Goal: Information Seeking & Learning: Compare options

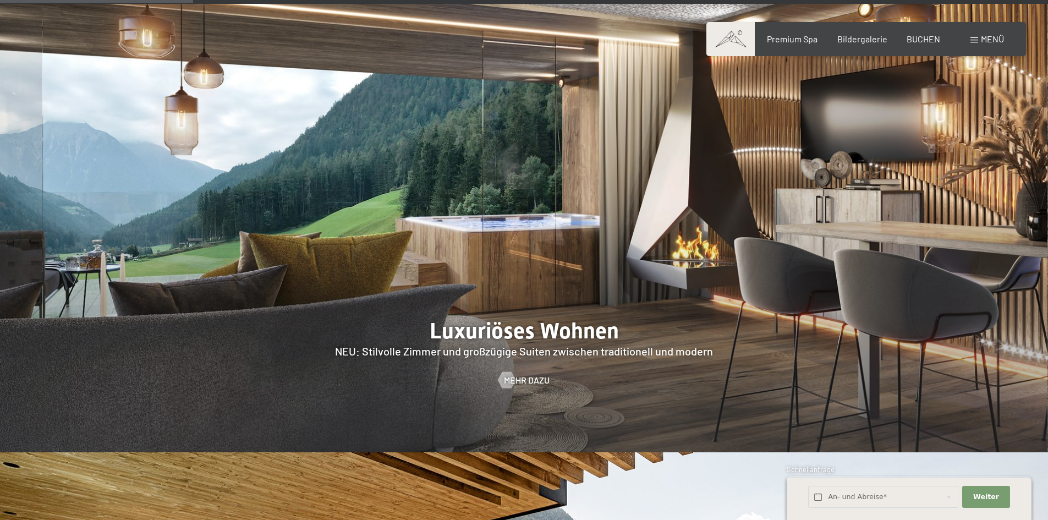
scroll to position [1211, 0]
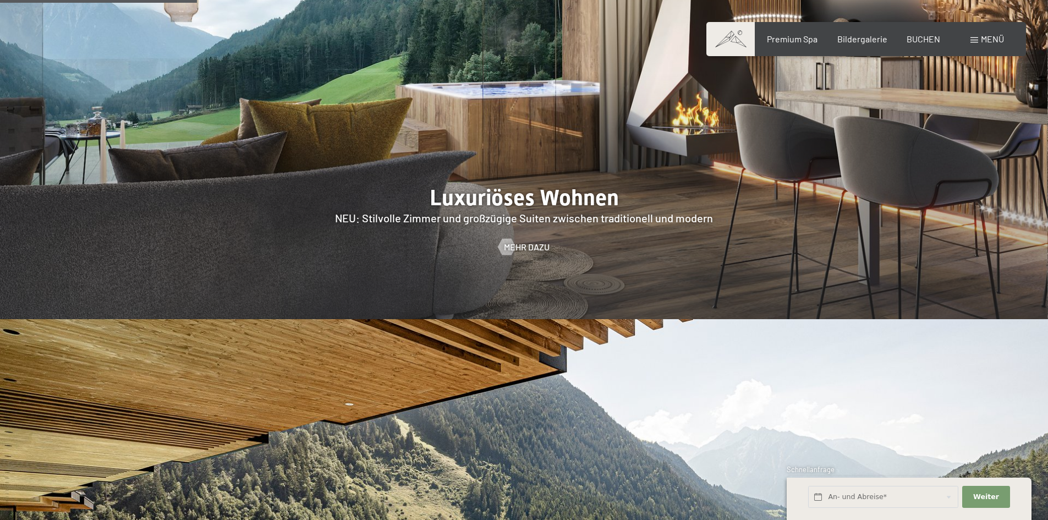
click at [987, 39] on span "Menü" at bounding box center [992, 39] width 23 height 10
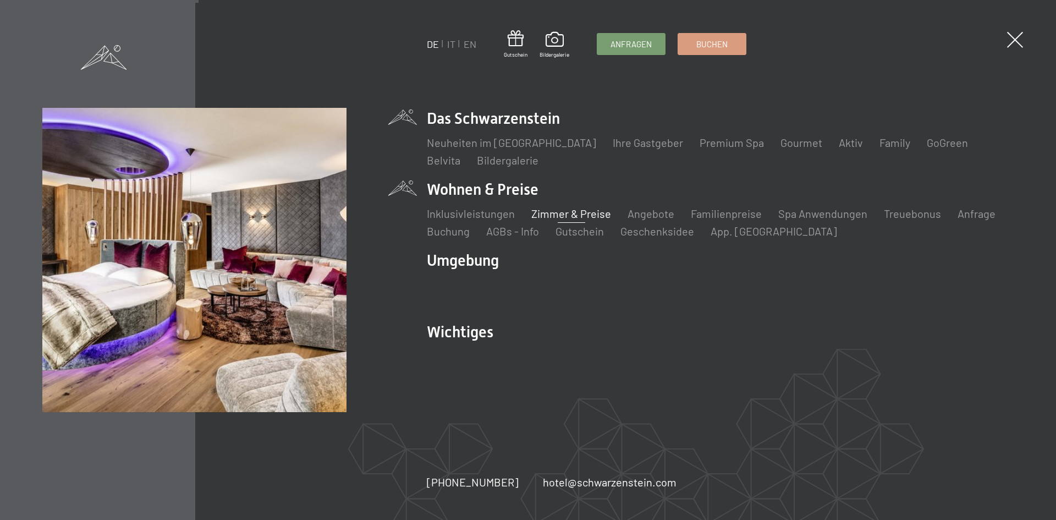
click at [570, 215] on link "Zimmer & Preise" at bounding box center [572, 213] width 80 height 13
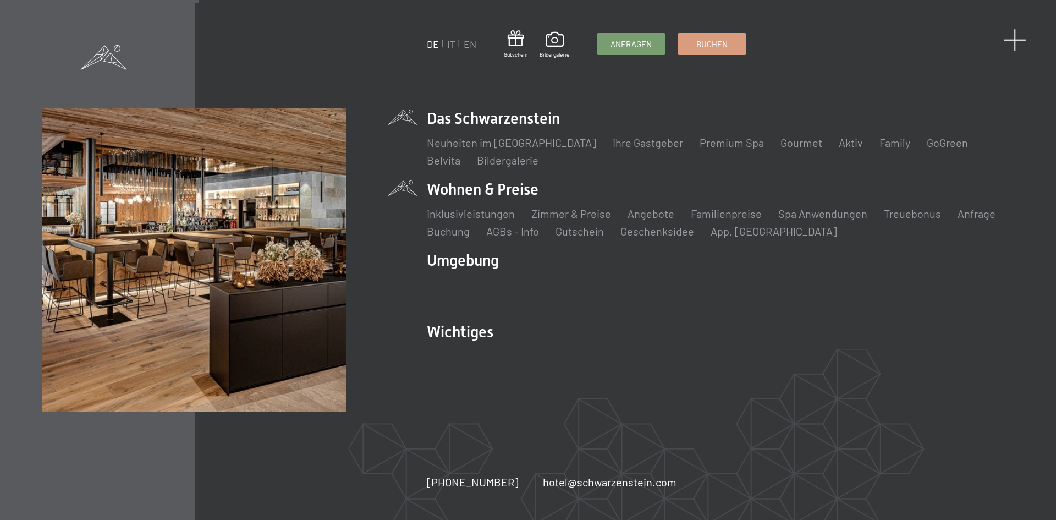
click at [1015, 42] on span at bounding box center [1015, 40] width 23 height 23
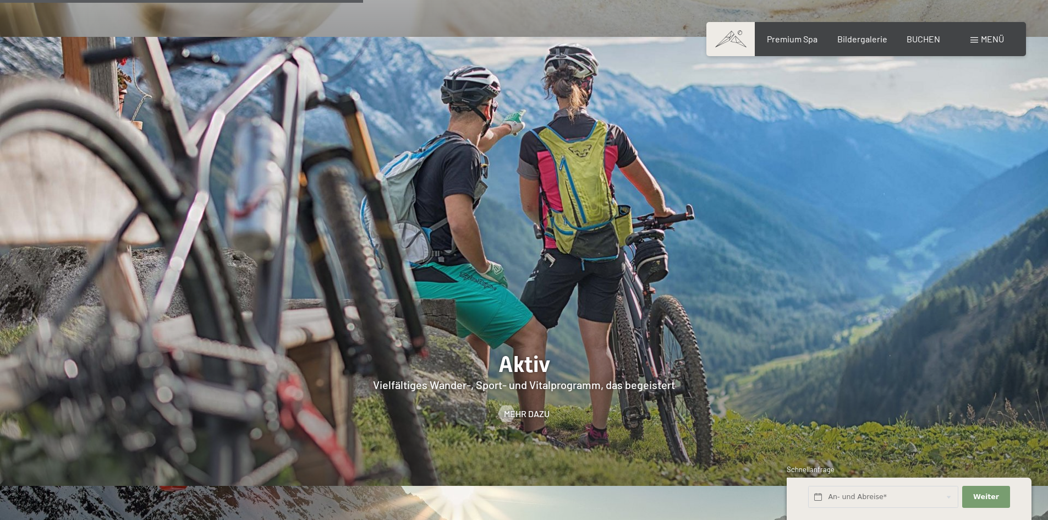
scroll to position [2641, 0]
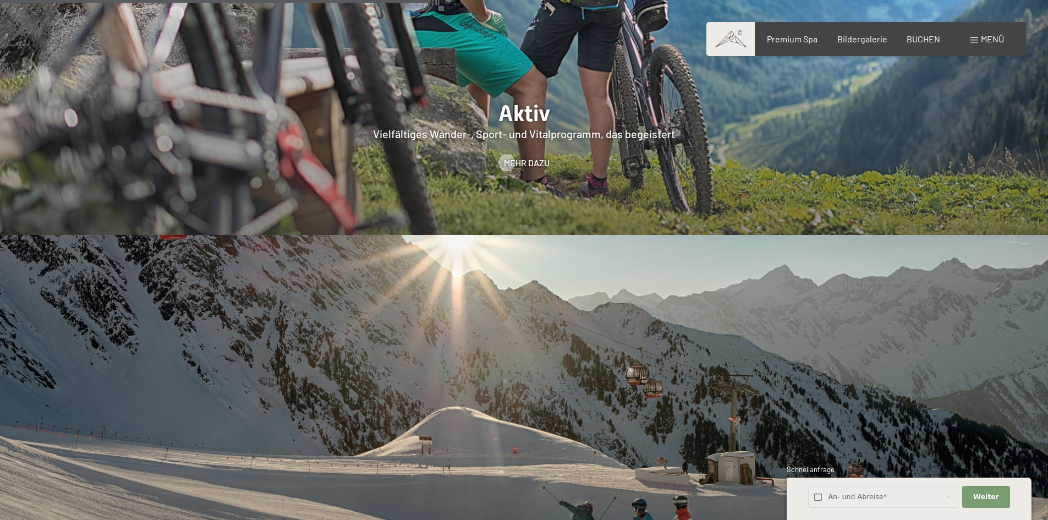
click at [979, 44] on div "Menü" at bounding box center [988, 39] width 34 height 12
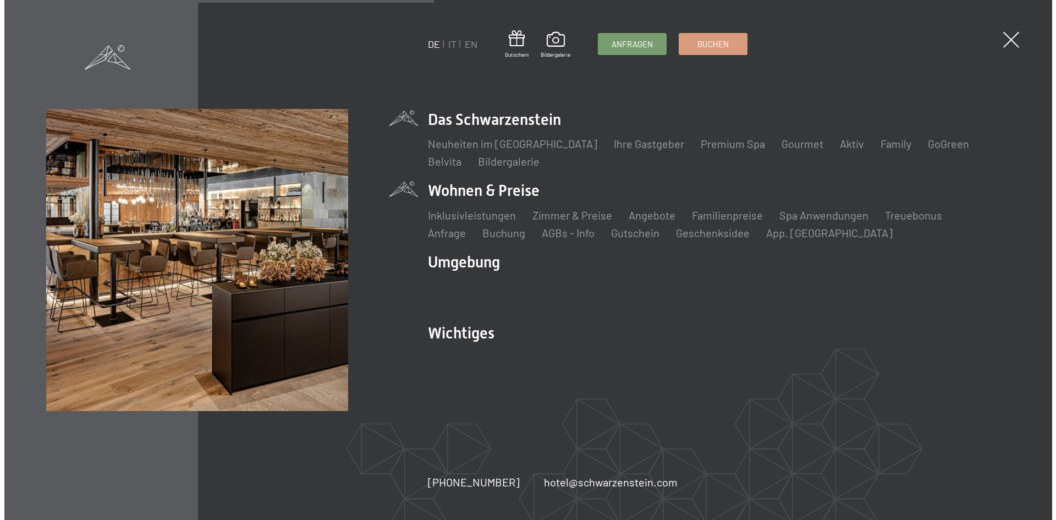
scroll to position [2652, 0]
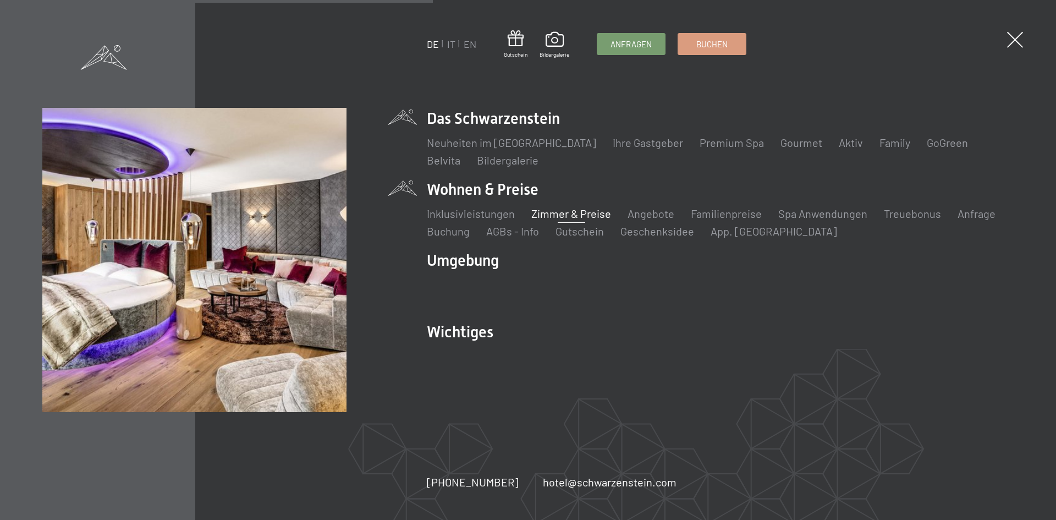
click at [552, 213] on link "Zimmer & Preise" at bounding box center [572, 213] width 80 height 13
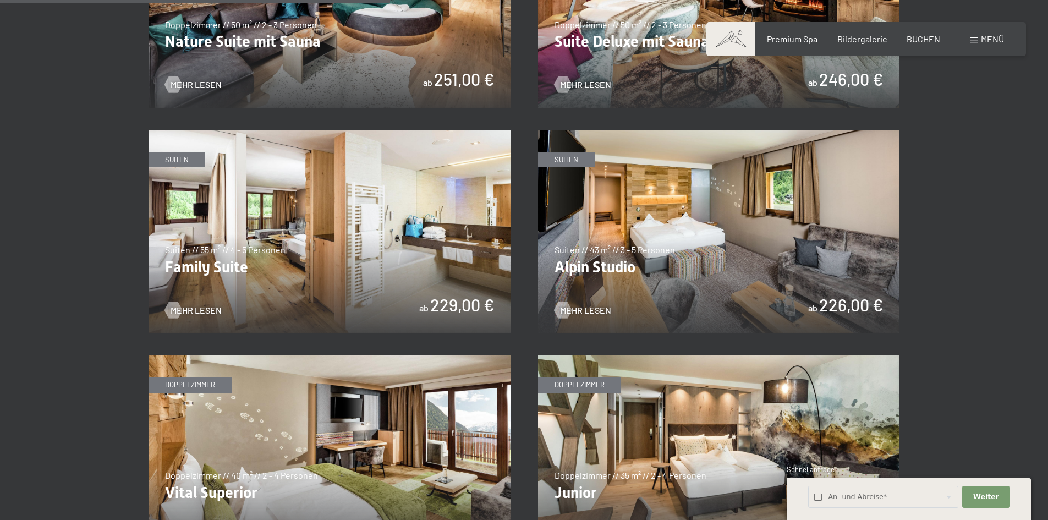
scroll to position [1321, 0]
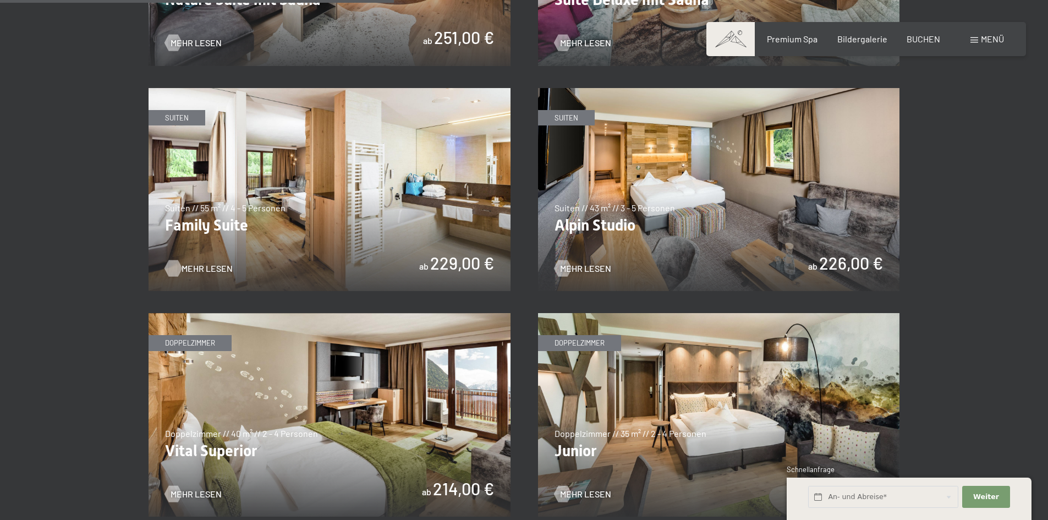
click at [203, 269] on span "Mehr Lesen" at bounding box center [207, 268] width 51 height 12
click at [584, 222] on img at bounding box center [719, 190] width 362 height 204
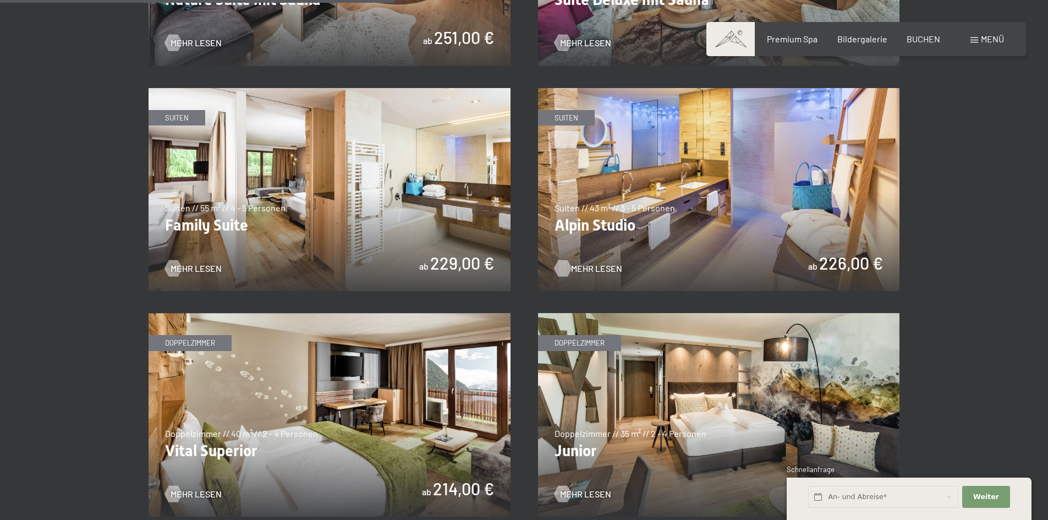
click at [582, 266] on span "Mehr Lesen" at bounding box center [596, 268] width 51 height 12
click at [211, 226] on img at bounding box center [330, 190] width 362 height 204
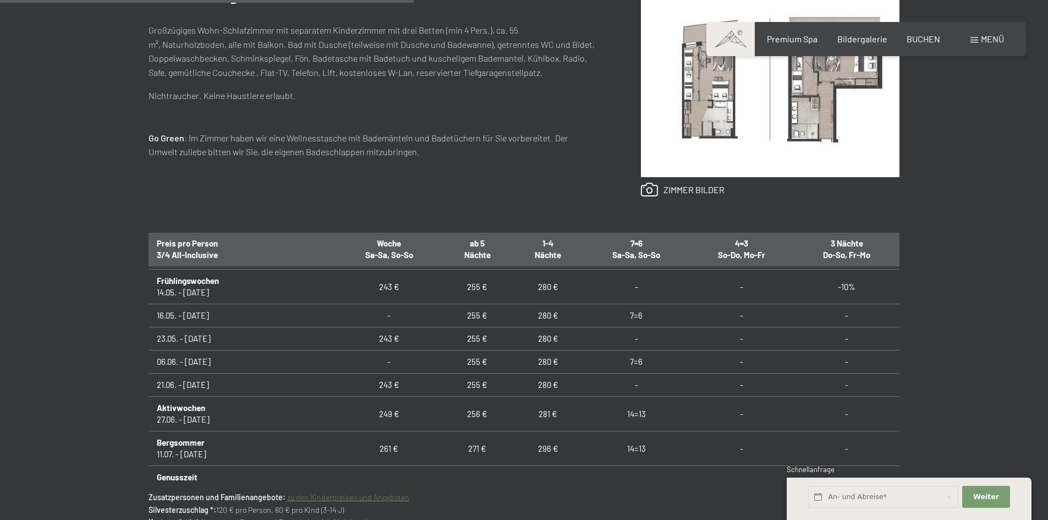
scroll to position [660, 0]
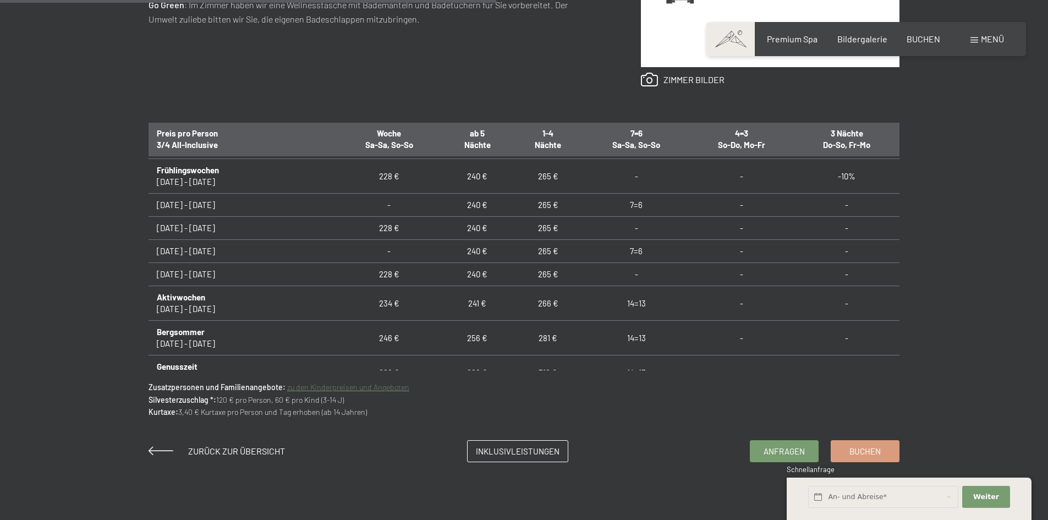
scroll to position [660, 0]
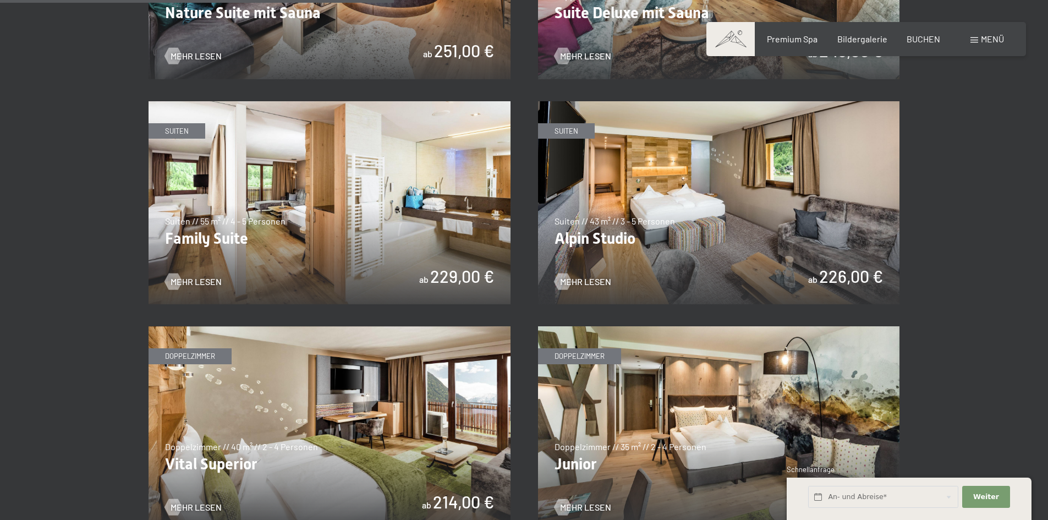
scroll to position [1321, 0]
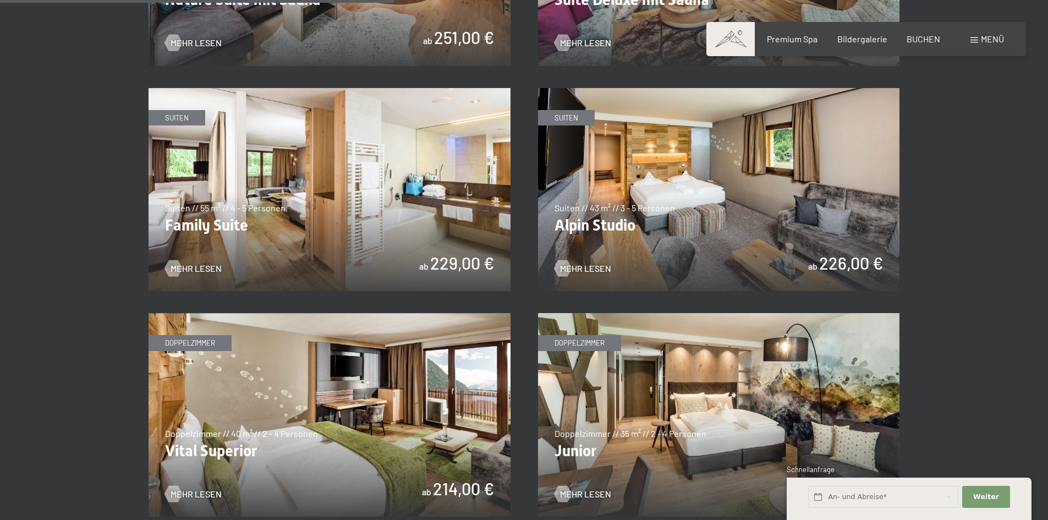
click at [594, 221] on img at bounding box center [719, 190] width 362 height 204
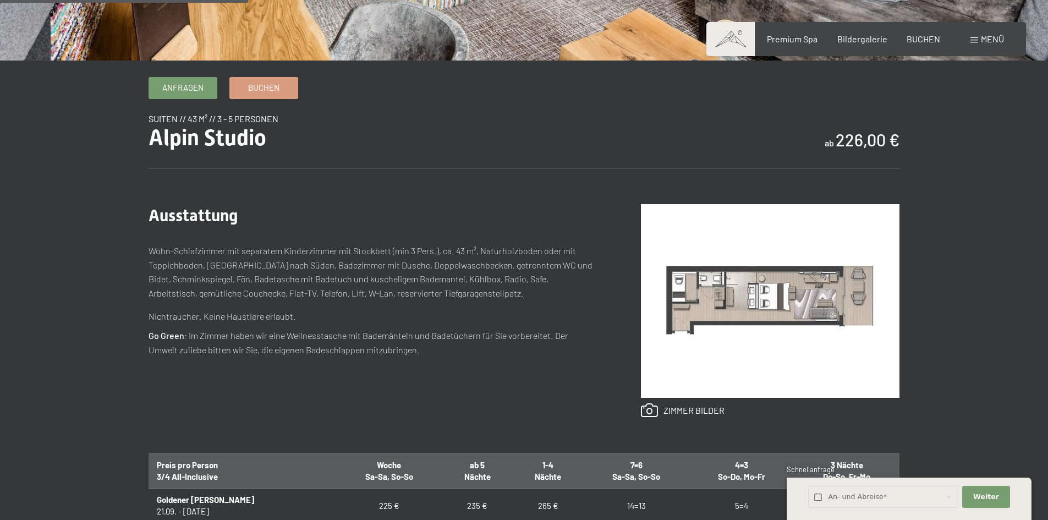
scroll to position [330, 0]
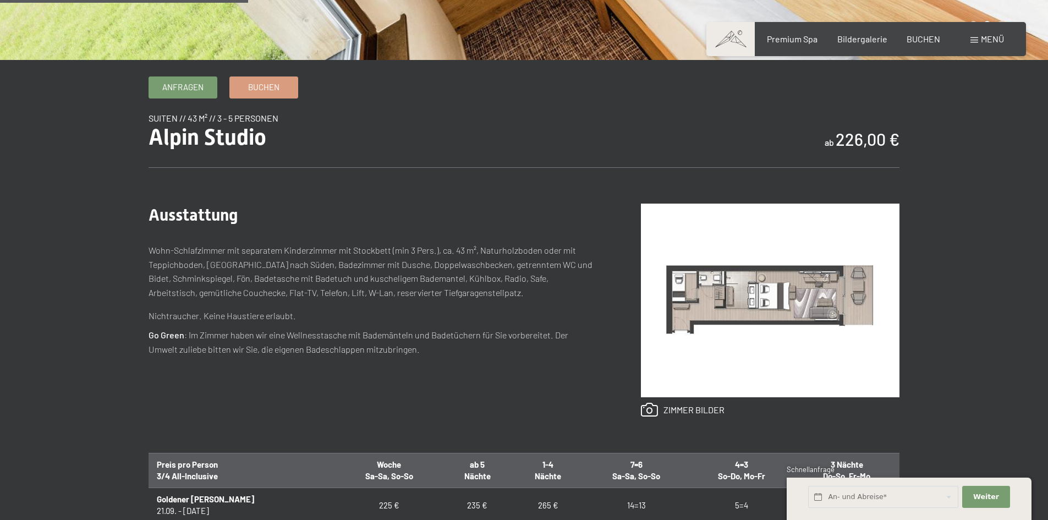
click at [812, 300] on img at bounding box center [770, 301] width 259 height 194
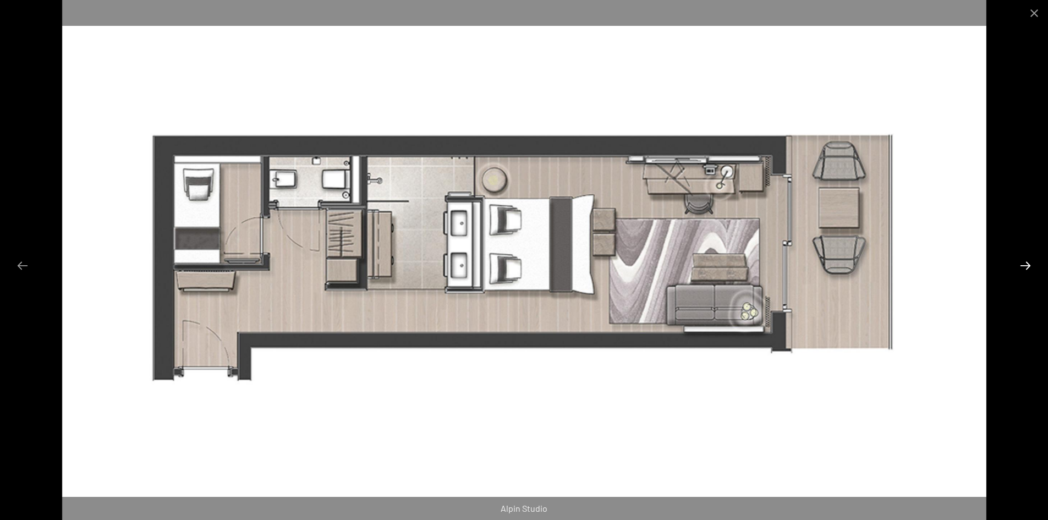
click at [1027, 264] on button "Next slide" at bounding box center [1025, 265] width 23 height 21
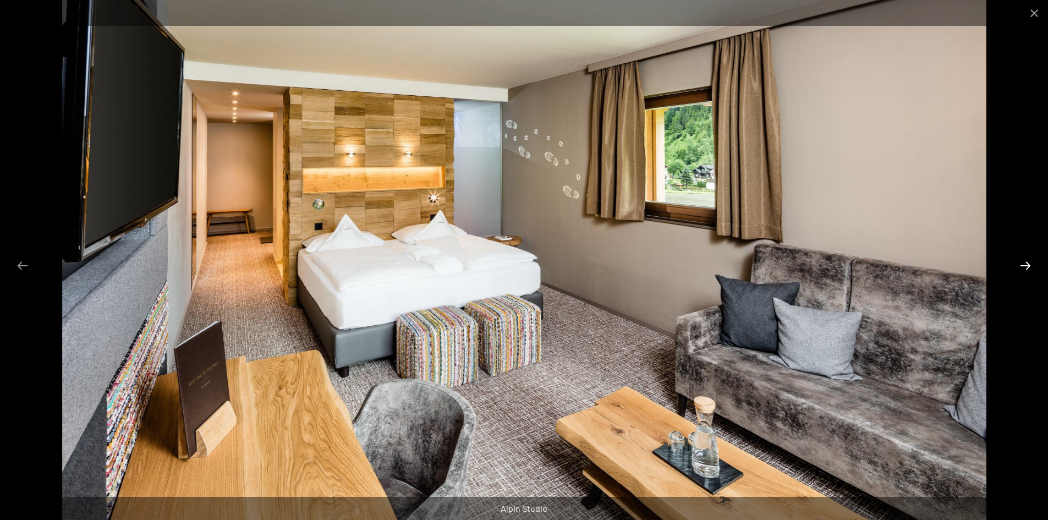
click at [1027, 264] on button "Next slide" at bounding box center [1025, 265] width 23 height 21
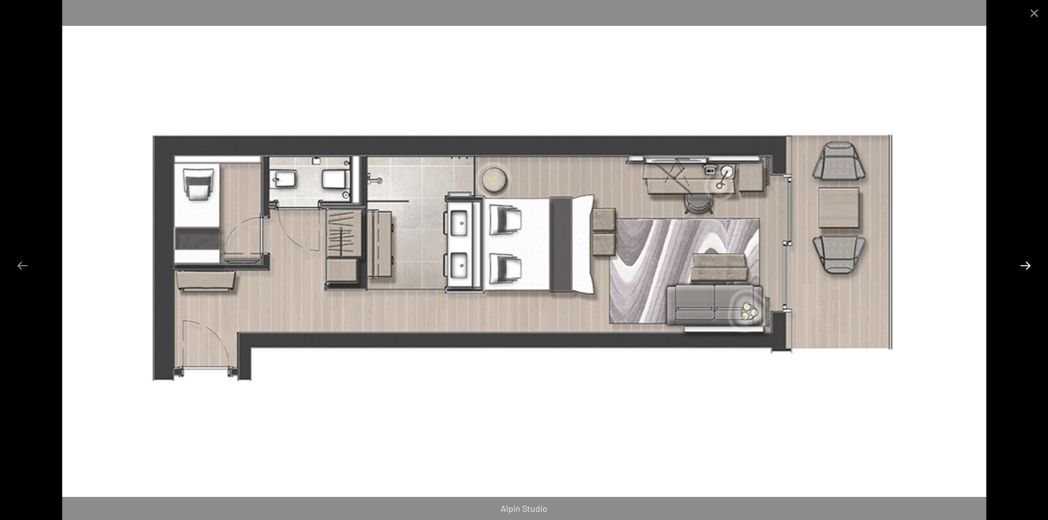
click at [1027, 264] on button "Next slide" at bounding box center [1025, 265] width 23 height 21
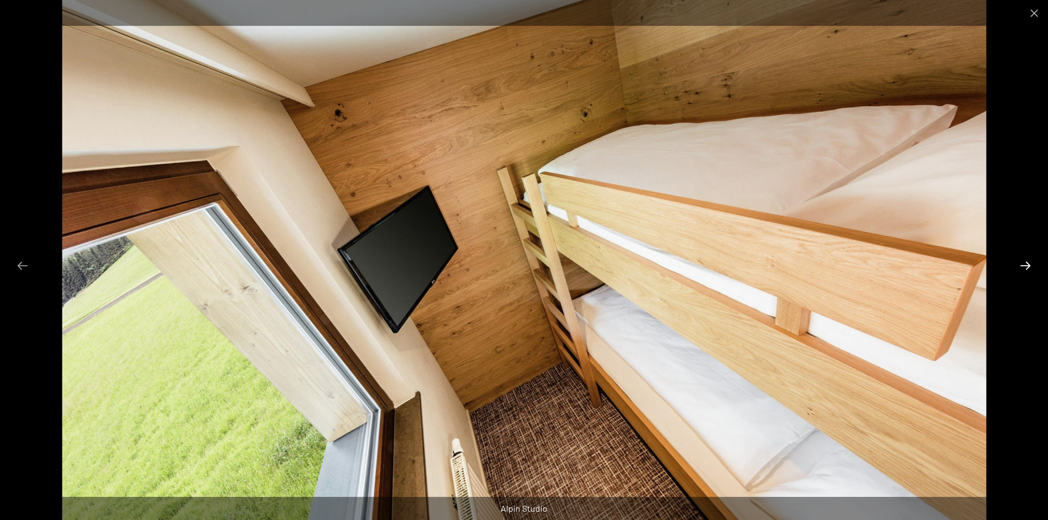
click at [1029, 266] on button "Next slide" at bounding box center [1025, 265] width 23 height 21
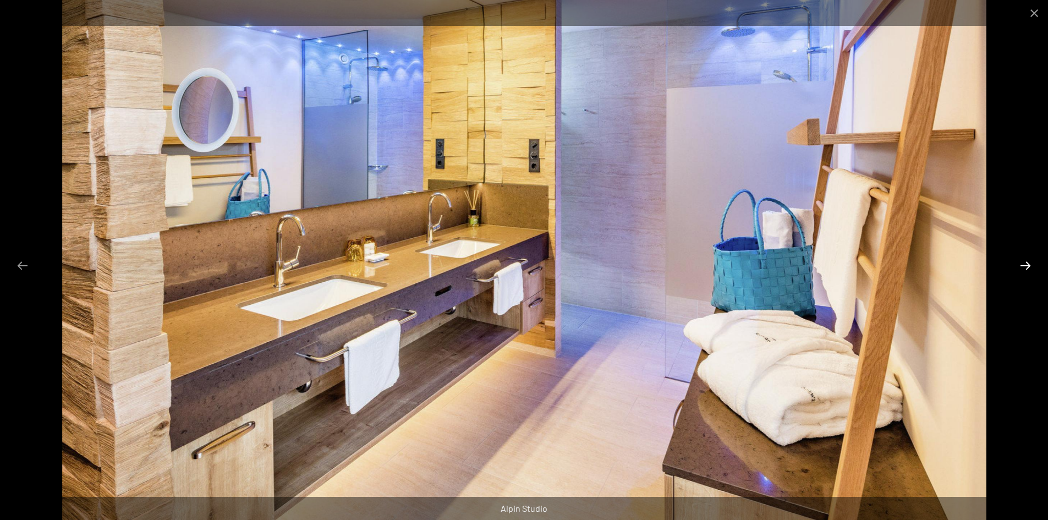
click at [1029, 266] on button "Next slide" at bounding box center [1025, 265] width 23 height 21
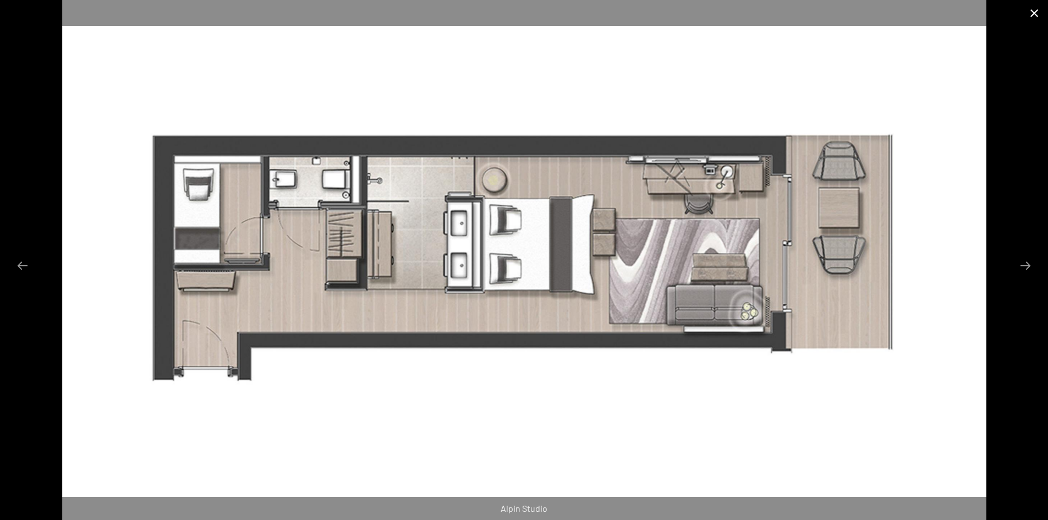
click at [1033, 16] on button "Close gallery" at bounding box center [1035, 13] width 28 height 26
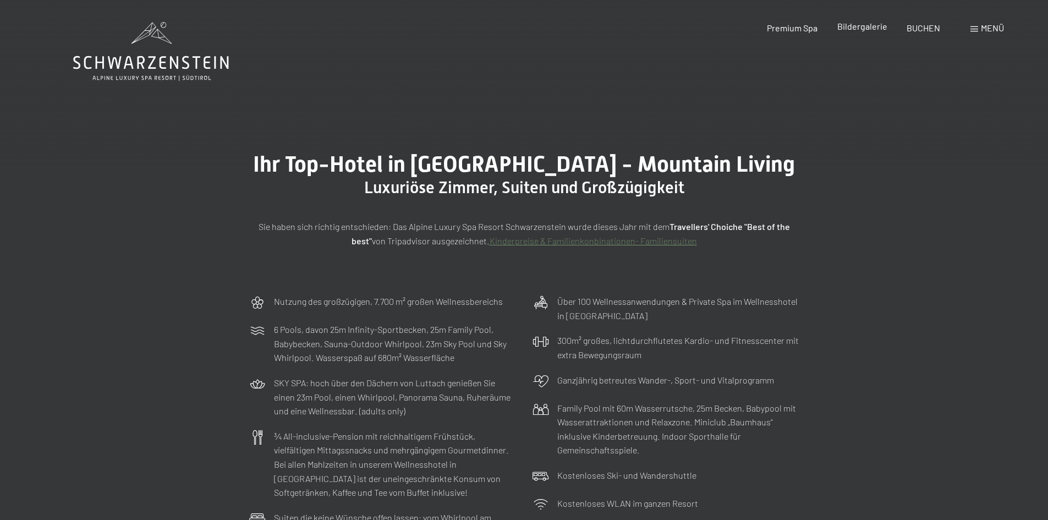
click at [869, 29] on span "Bildergalerie" at bounding box center [862, 26] width 50 height 10
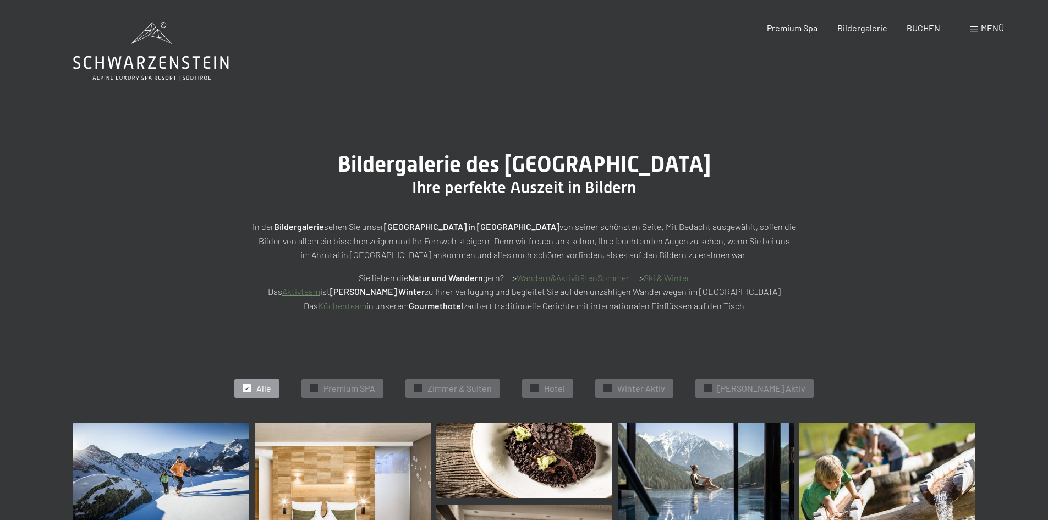
click at [988, 26] on span "Menü" at bounding box center [992, 28] width 23 height 10
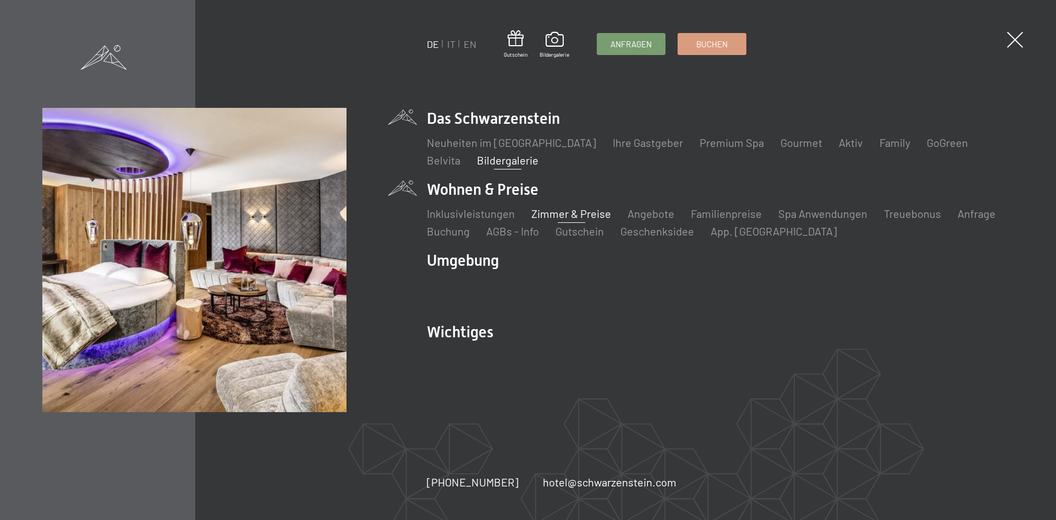
click at [577, 215] on link "Zimmer & Preise" at bounding box center [572, 213] width 80 height 13
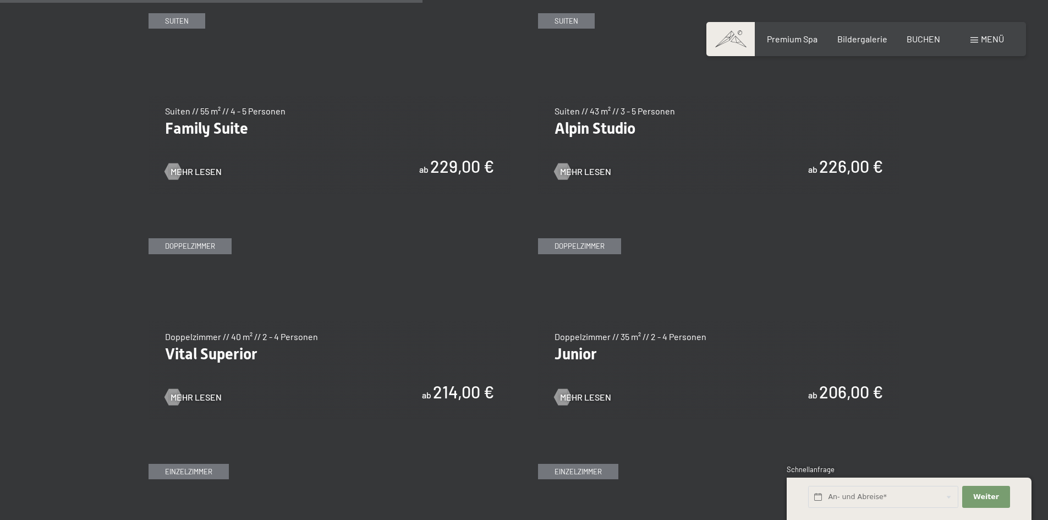
scroll to position [1431, 0]
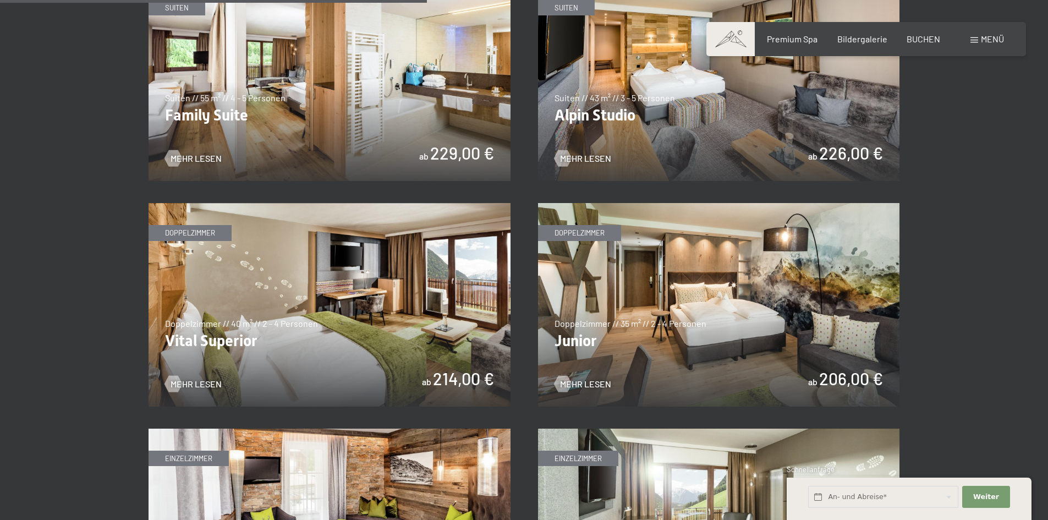
click at [590, 341] on img at bounding box center [719, 305] width 362 height 204
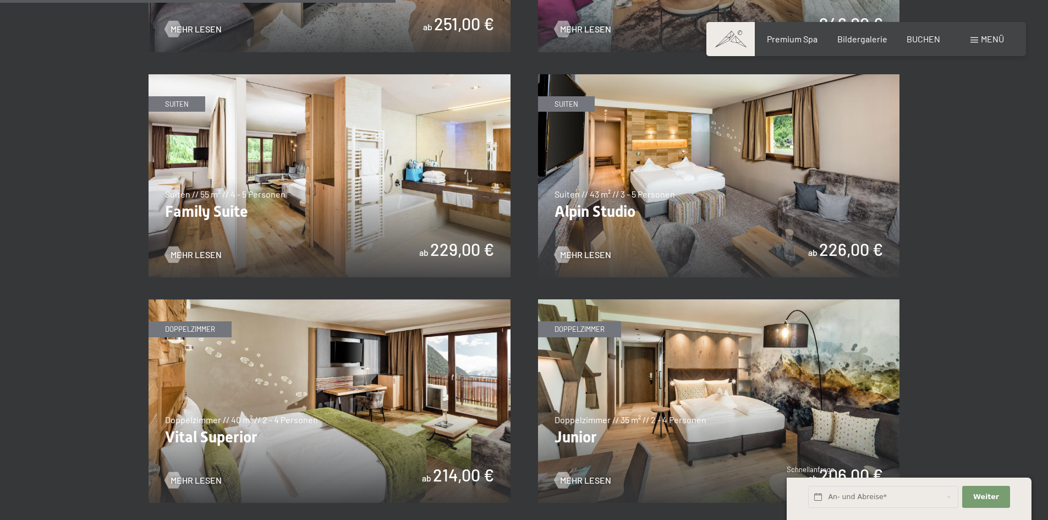
scroll to position [1321, 0]
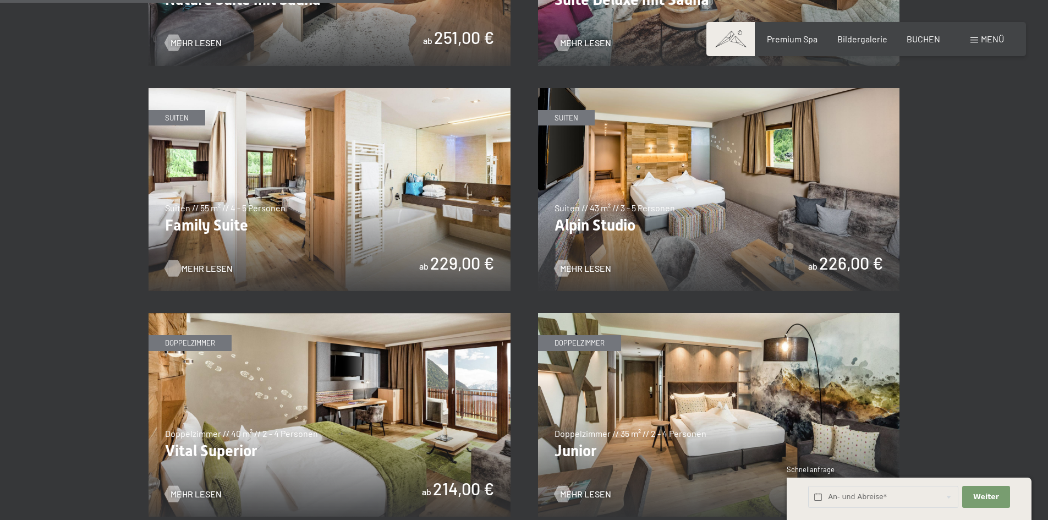
click at [212, 265] on span "Mehr Lesen" at bounding box center [207, 268] width 51 height 12
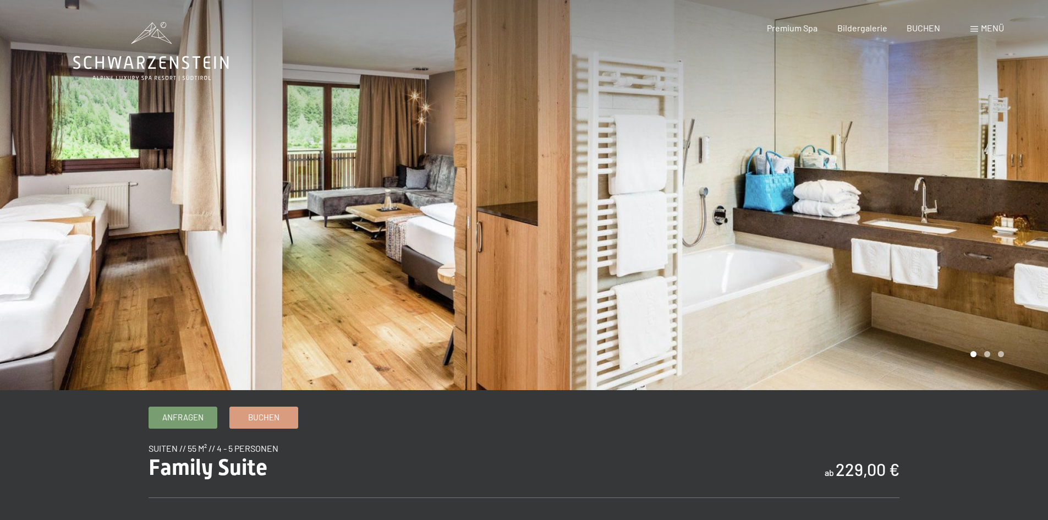
click at [1010, 233] on div at bounding box center [786, 195] width 524 height 390
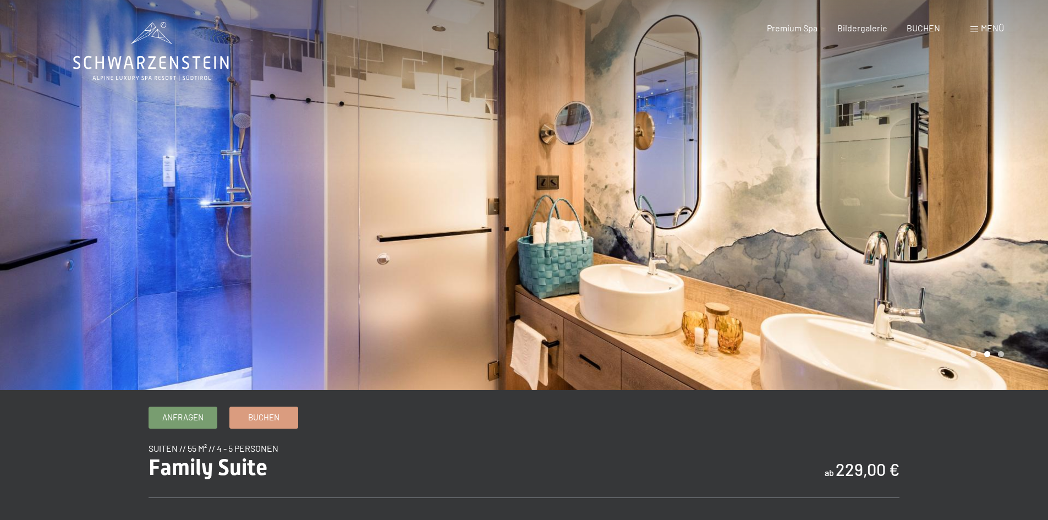
click at [1010, 233] on div at bounding box center [786, 195] width 524 height 390
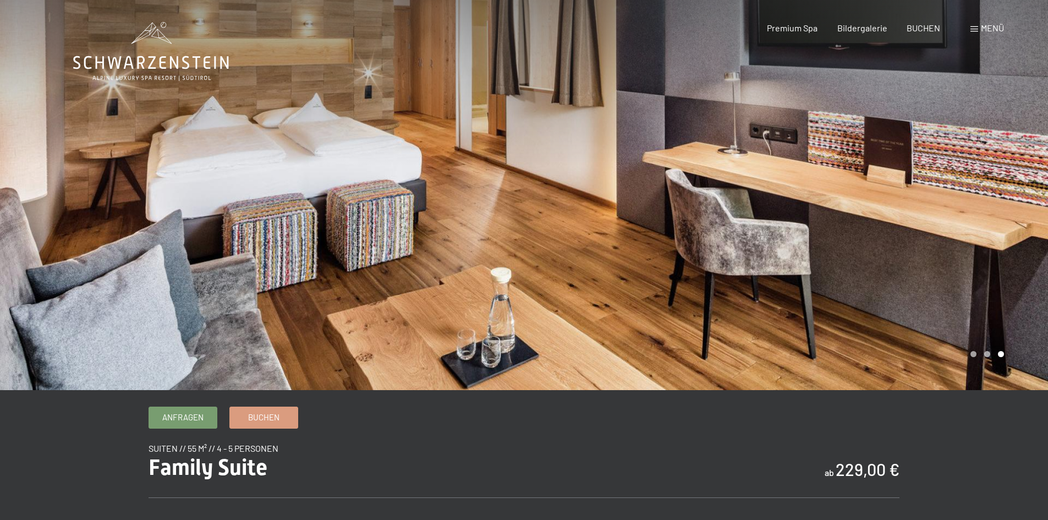
click at [1010, 233] on div at bounding box center [786, 195] width 524 height 390
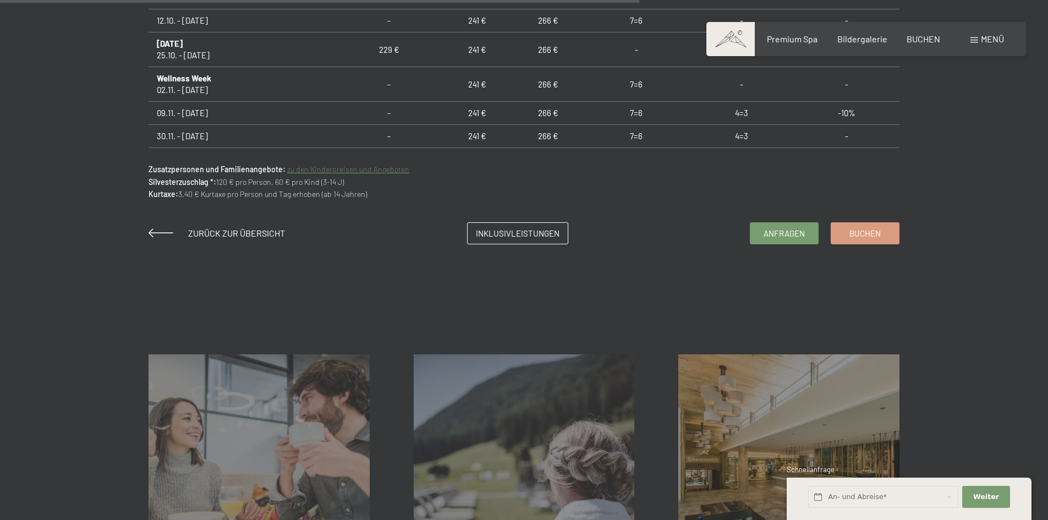
scroll to position [880, 0]
